Goal: Information Seeking & Learning: Compare options

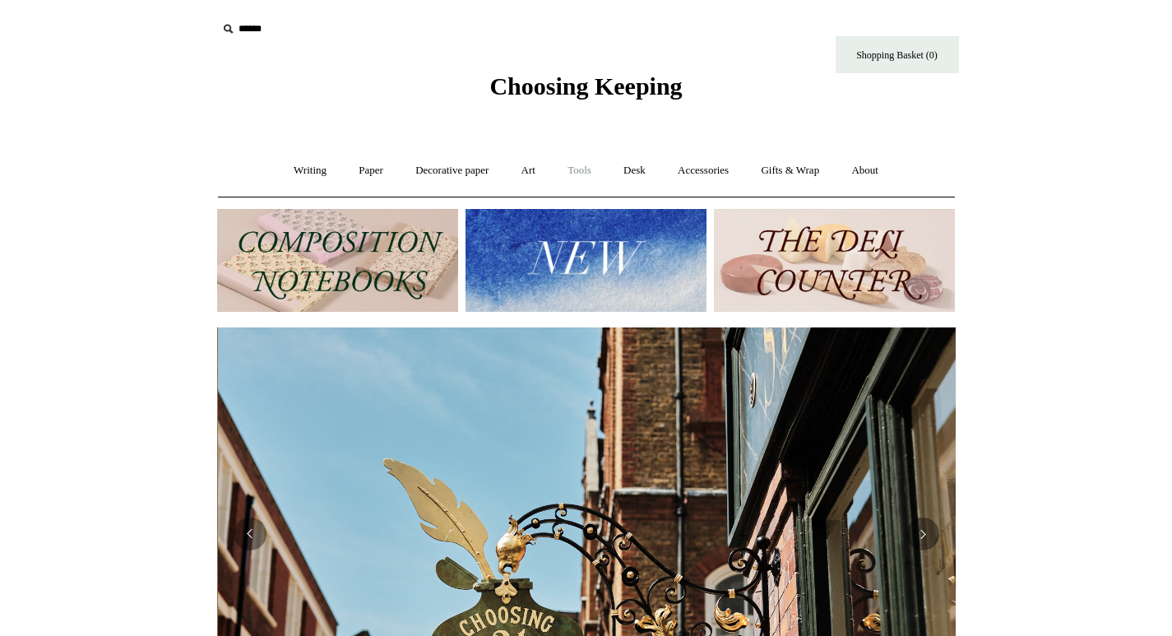
scroll to position [0, 739]
click at [299, 174] on link "Writing +" at bounding box center [310, 171] width 63 height 44
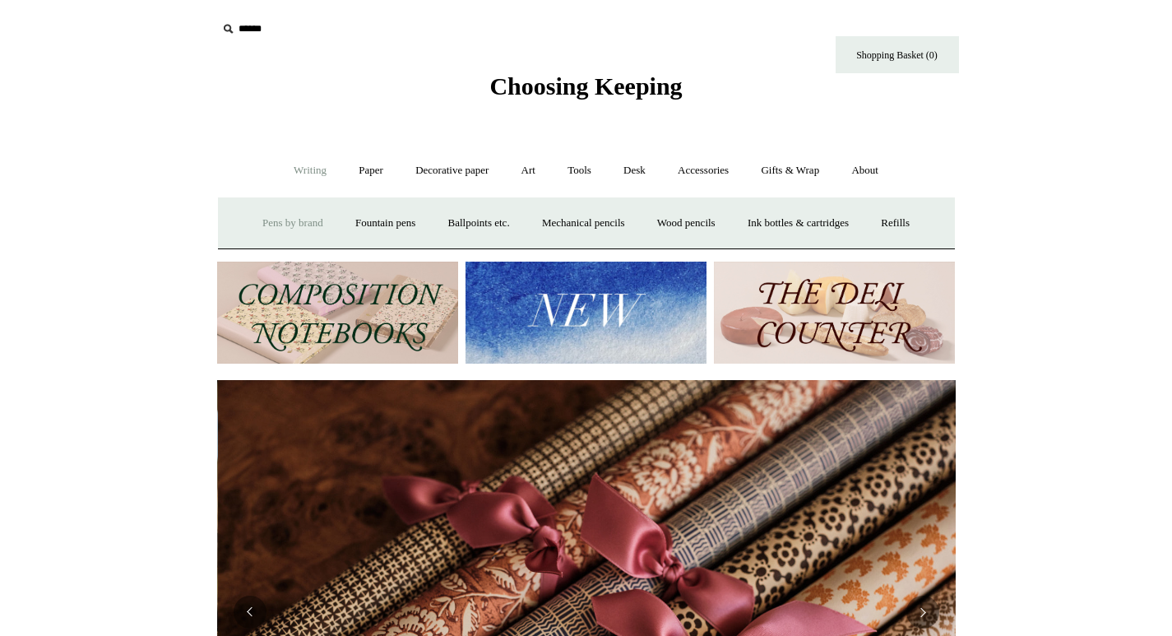
scroll to position [0, 1477]
click at [486, 228] on link "Ballpoints etc. +" at bounding box center [478, 223] width 91 height 44
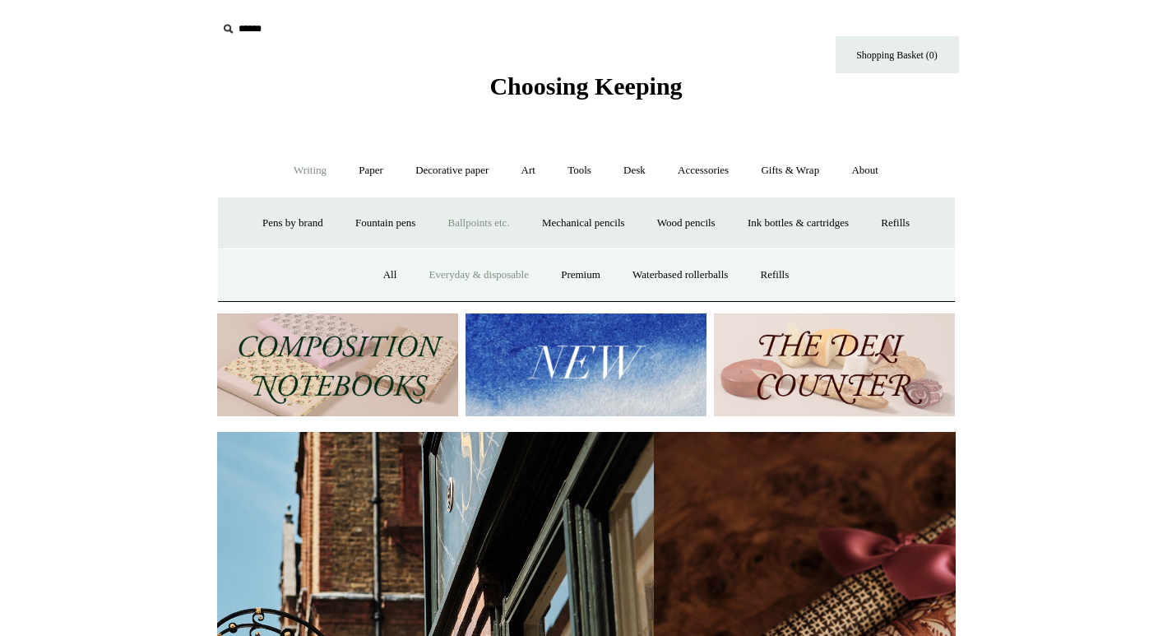
click at [470, 273] on link "Everyday & disposable" at bounding box center [478, 275] width 129 height 44
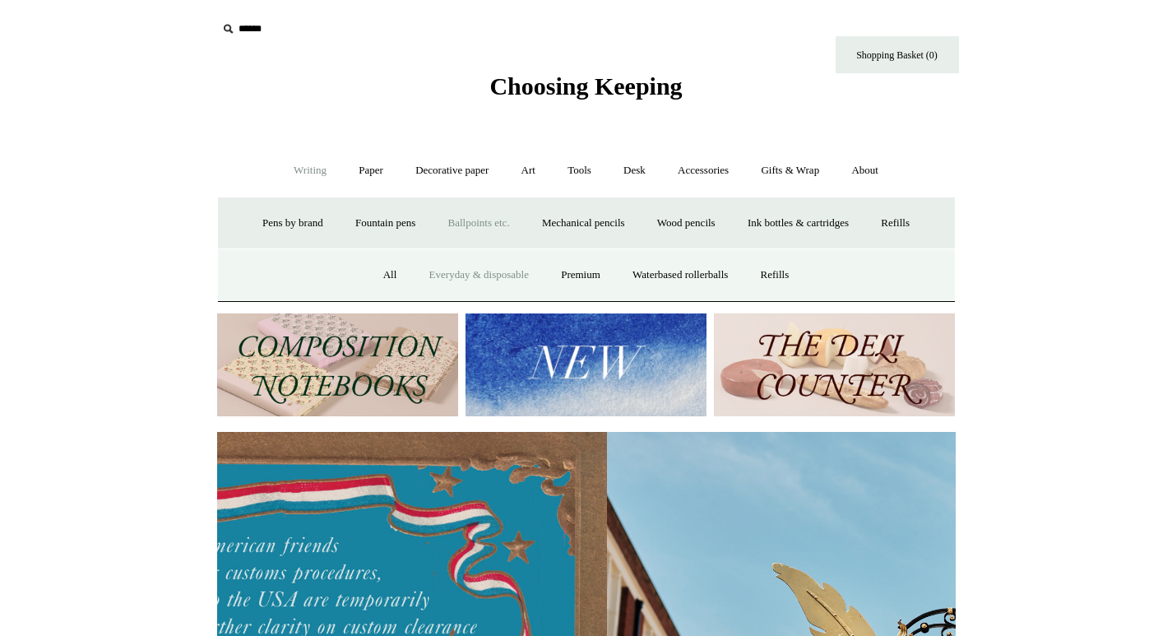
scroll to position [0, 50]
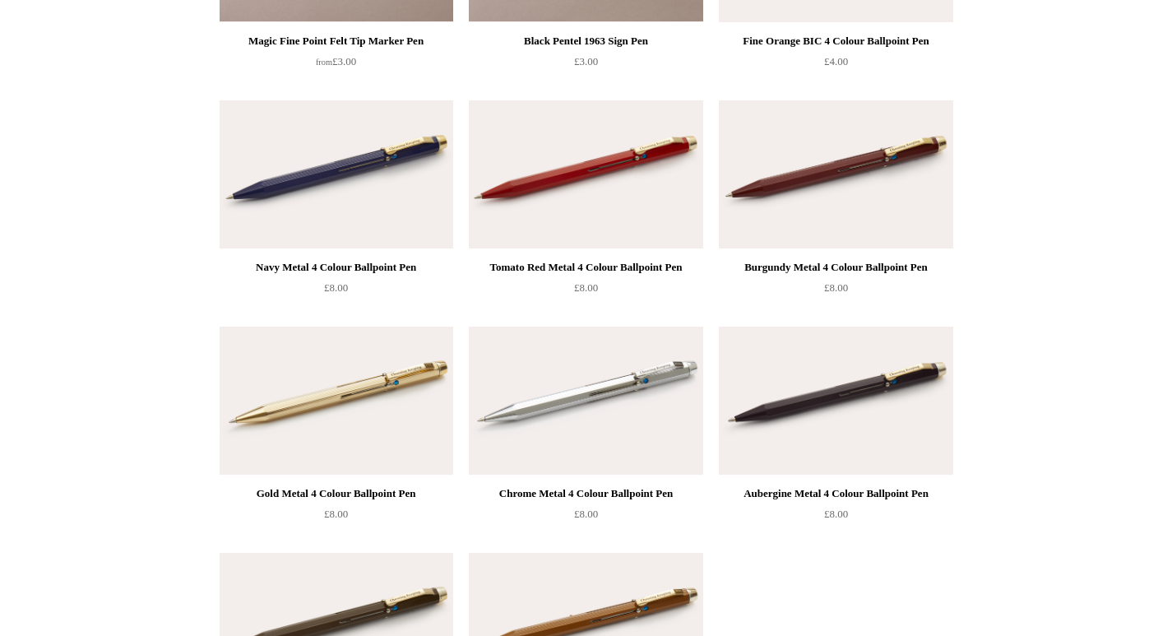
scroll to position [1316, 0]
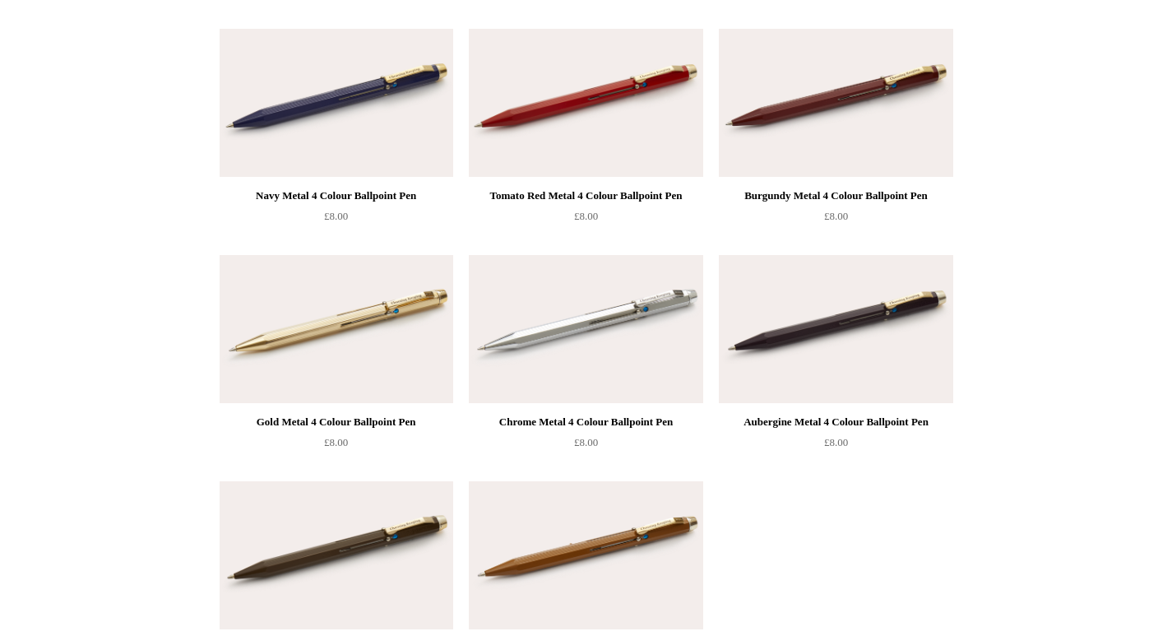
click at [616, 134] on img at bounding box center [586, 103] width 234 height 148
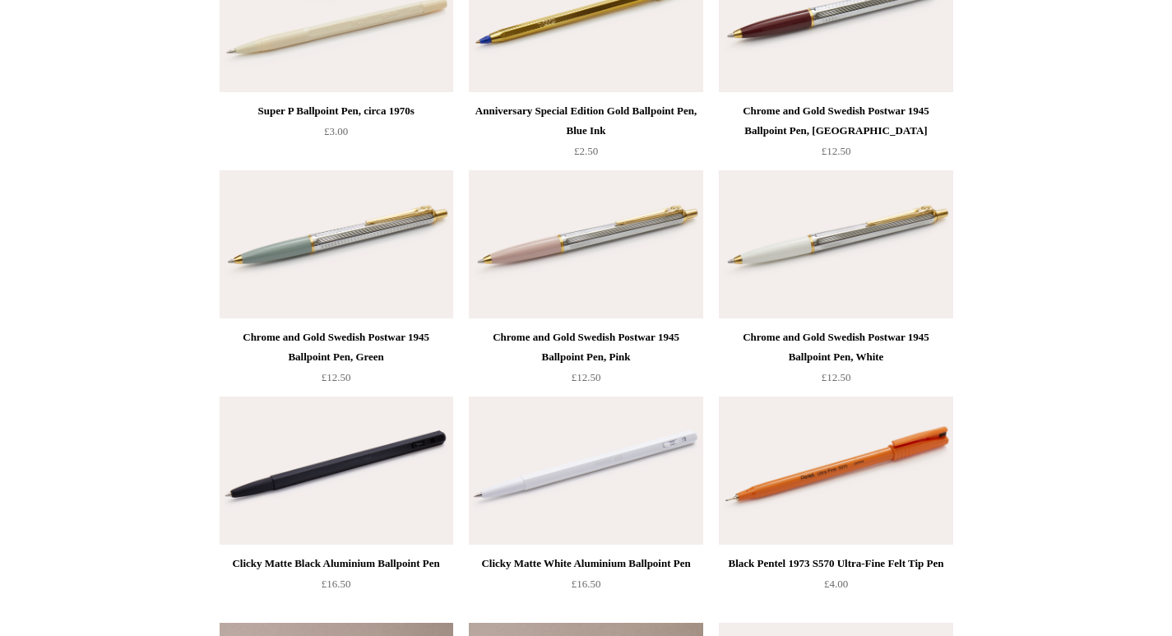
scroll to position [658, 0]
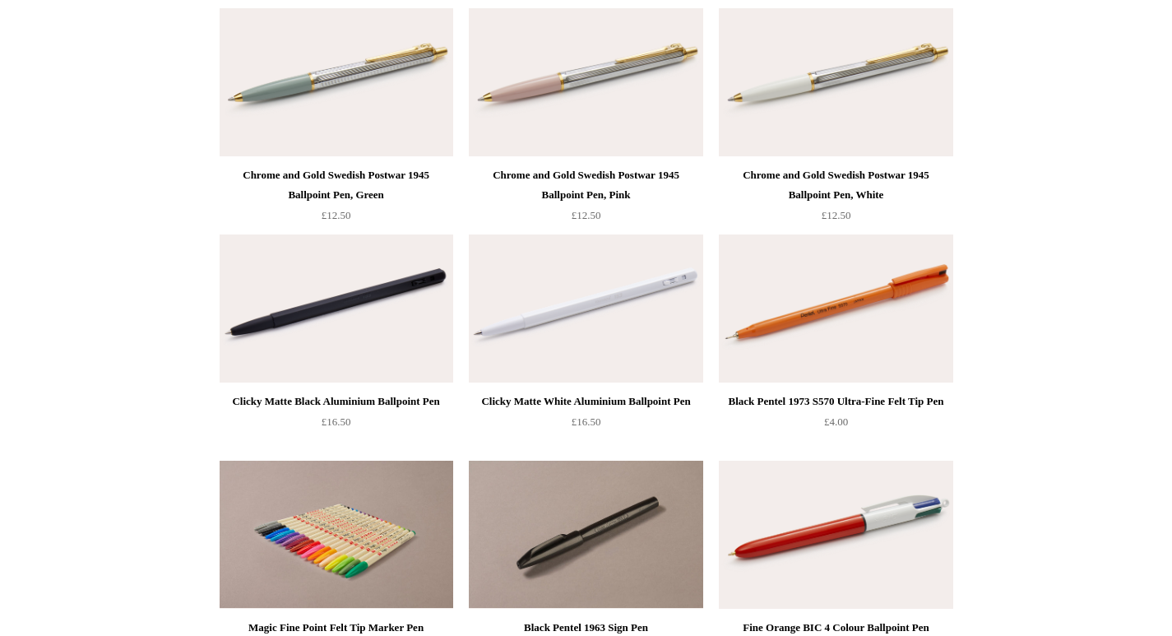
click at [611, 308] on img at bounding box center [586, 308] width 234 height 148
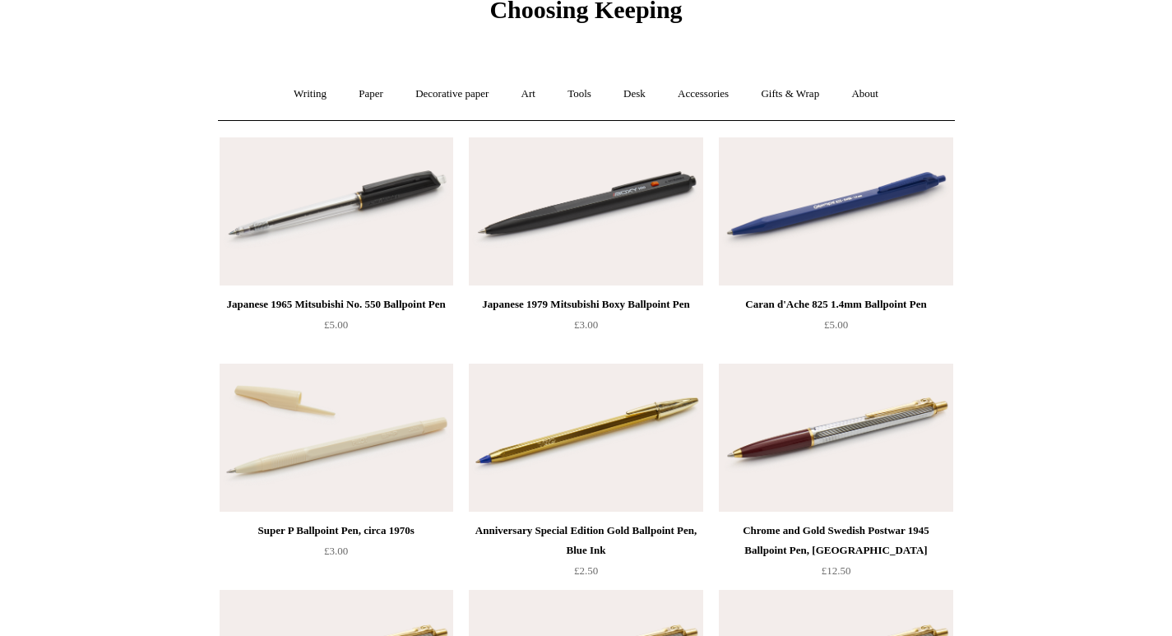
scroll to position [0, 0]
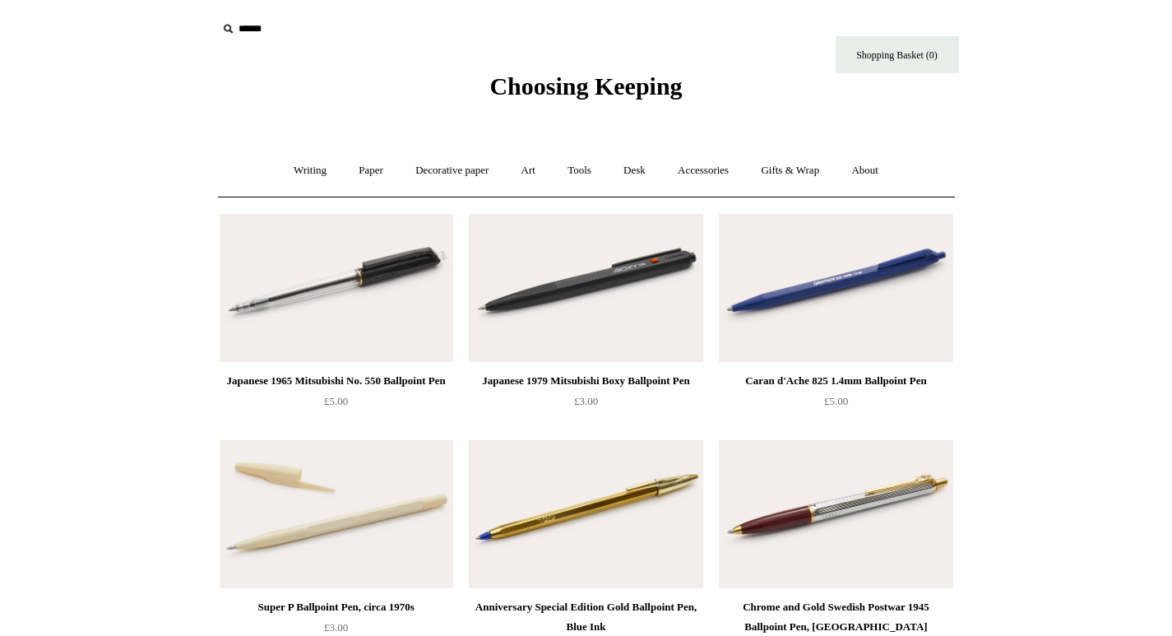
click at [828, 278] on img at bounding box center [836, 288] width 234 height 148
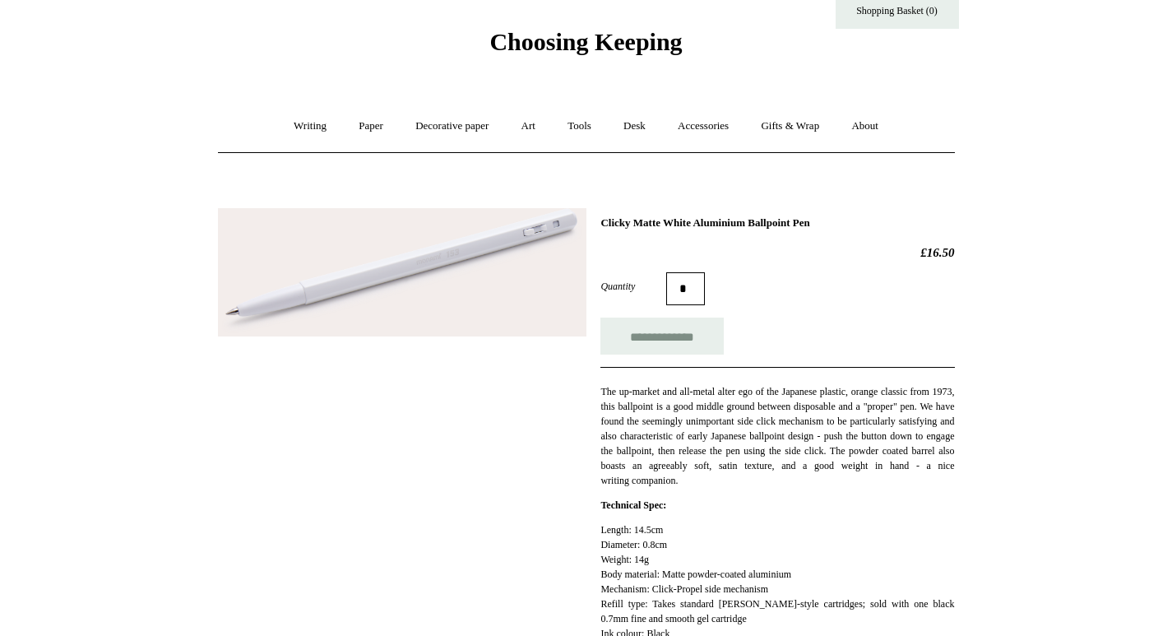
scroll to position [82, 0]
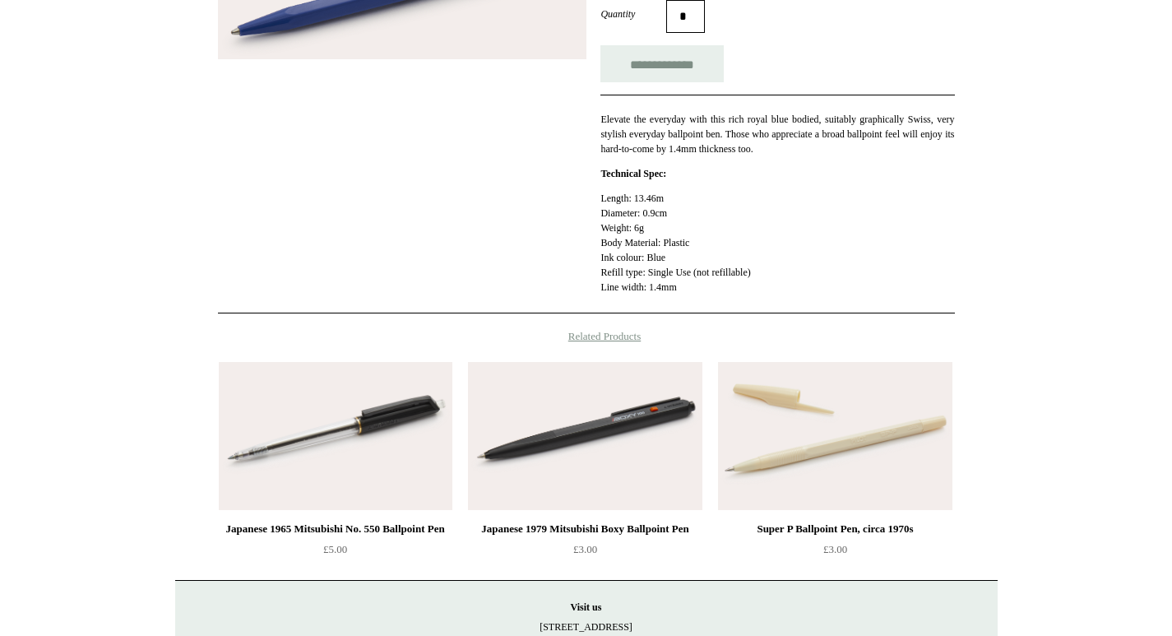
scroll to position [329, 0]
